Goal: Task Accomplishment & Management: Manage account settings

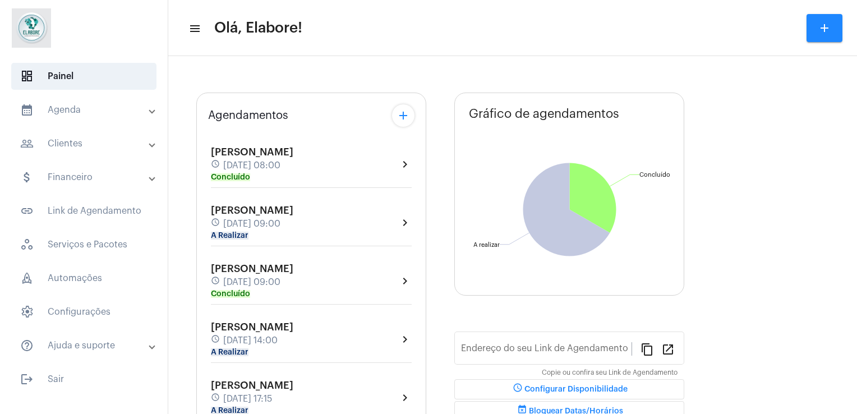
type input "[URL][DOMAIN_NAME]"
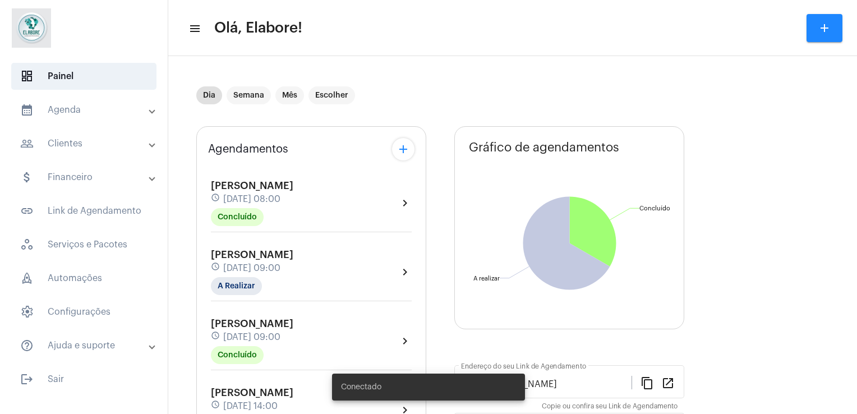
click at [234, 236] on div "[PERSON_NAME] schedule [DATE] 08:00 Concluído chevron_right [PERSON_NAME] Menez…" at bounding box center [311, 370] width 206 height 408
click at [237, 283] on mat-chip "A Realizar" at bounding box center [236, 286] width 51 height 18
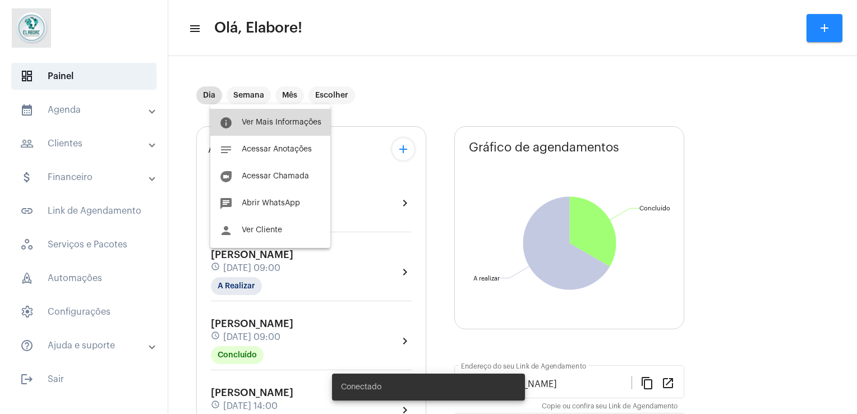
click at [258, 136] on button "info Ver Mais Informações" at bounding box center [270, 122] width 120 height 27
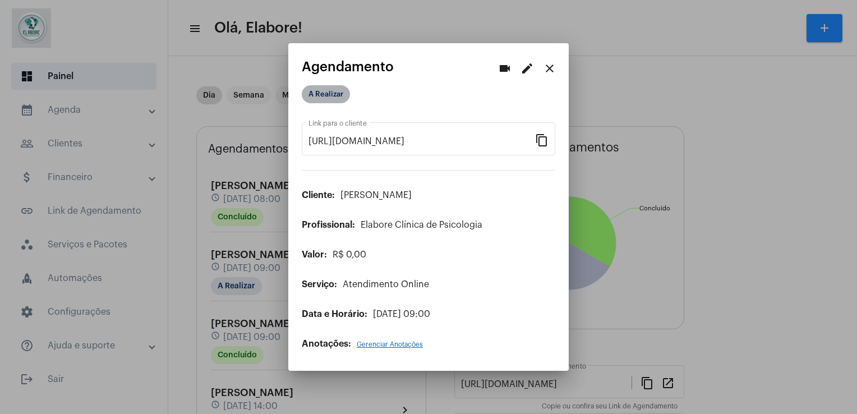
click at [330, 98] on mat-chip "A Realizar" at bounding box center [326, 94] width 48 height 18
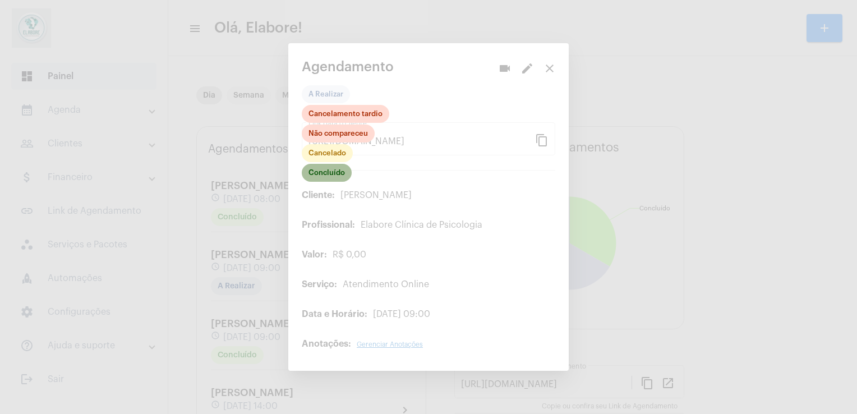
click at [323, 178] on mat-chip "Concluído" at bounding box center [327, 173] width 50 height 18
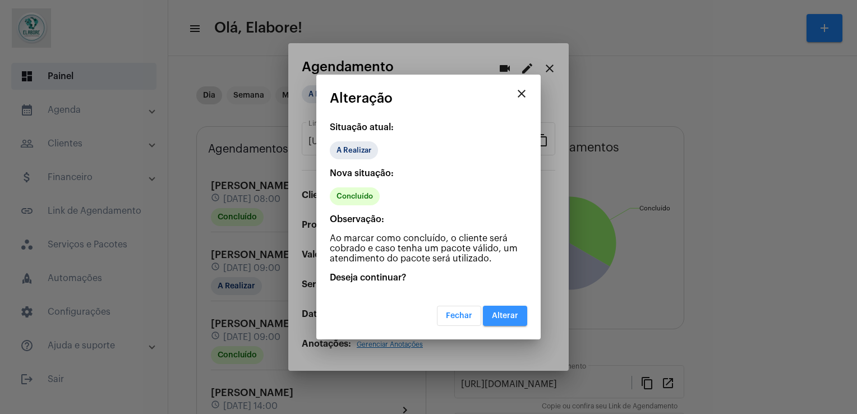
click at [508, 321] on button "Alterar" at bounding box center [505, 316] width 44 height 20
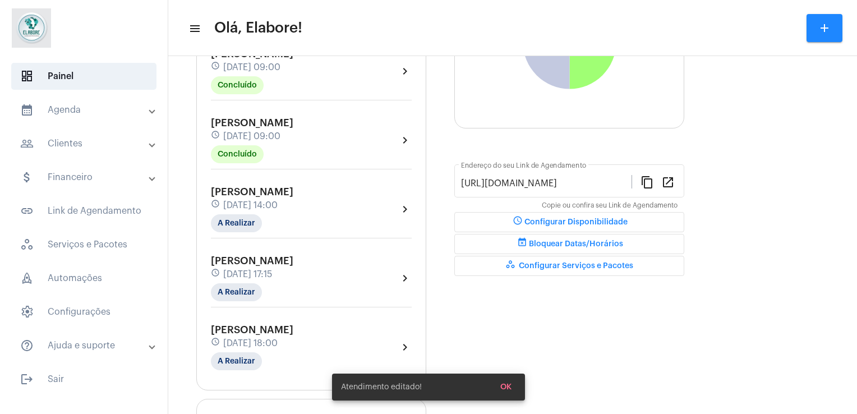
scroll to position [247, 0]
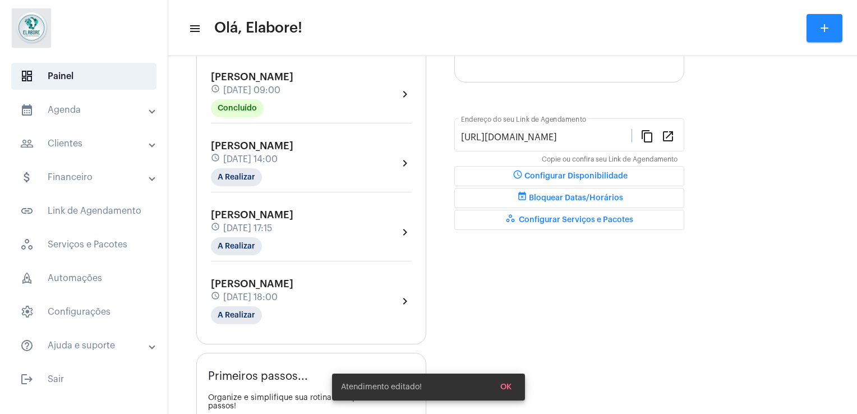
click at [293, 232] on div "[PERSON_NAME] schedule [DATE] 17:15 A Realizar" at bounding box center [252, 232] width 82 height 46
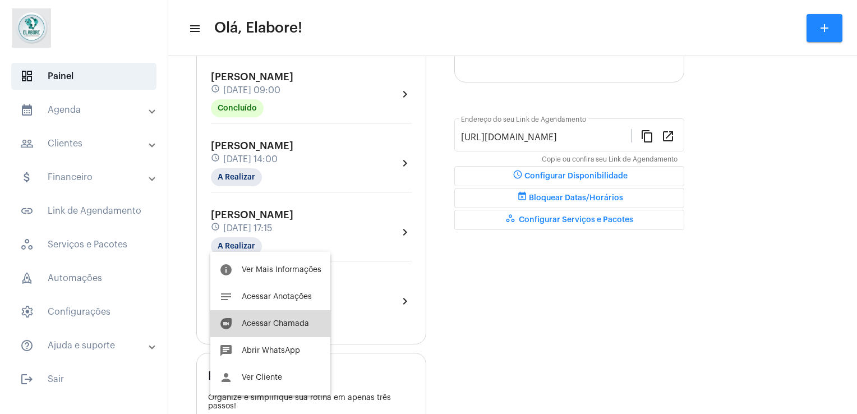
click at [289, 317] on button "duo [PERSON_NAME]" at bounding box center [270, 323] width 120 height 27
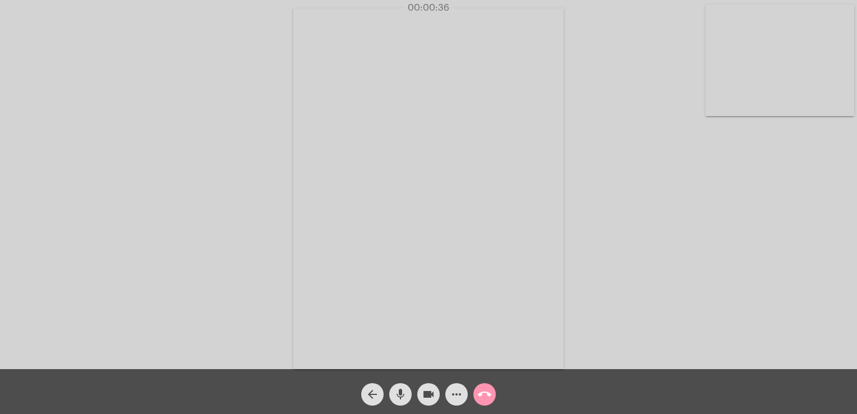
click at [609, 327] on div "Acessando Câmera e Microfone..." at bounding box center [428, 187] width 854 height 369
